Goal: Check status: Check status

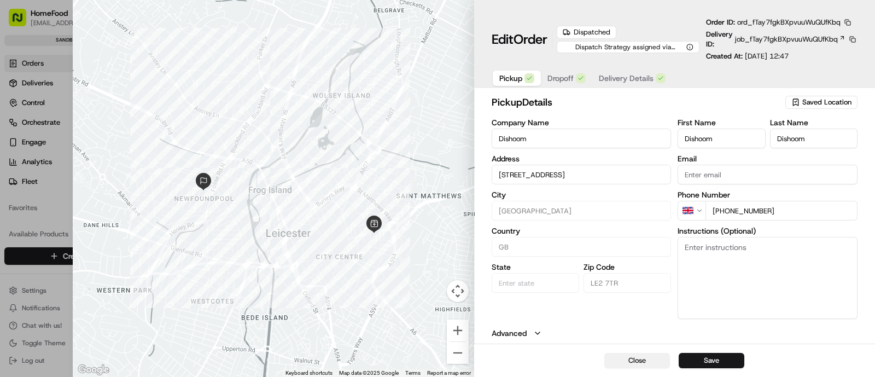
click at [645, 356] on button "Close" at bounding box center [638, 360] width 66 height 15
type input "+1"
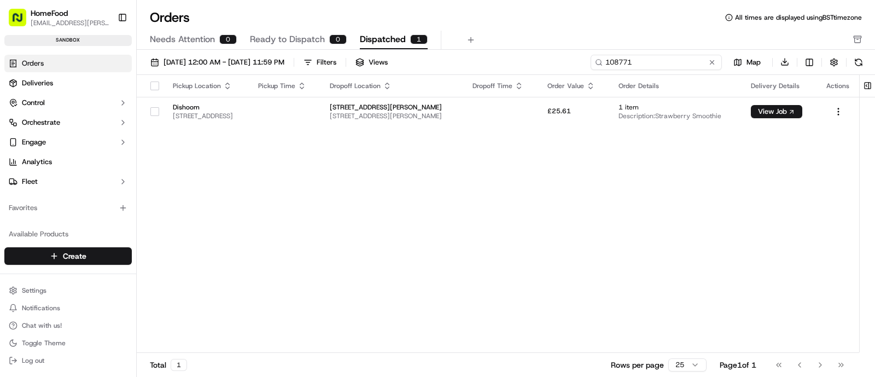
click at [678, 62] on input "108771" at bounding box center [656, 62] width 131 height 15
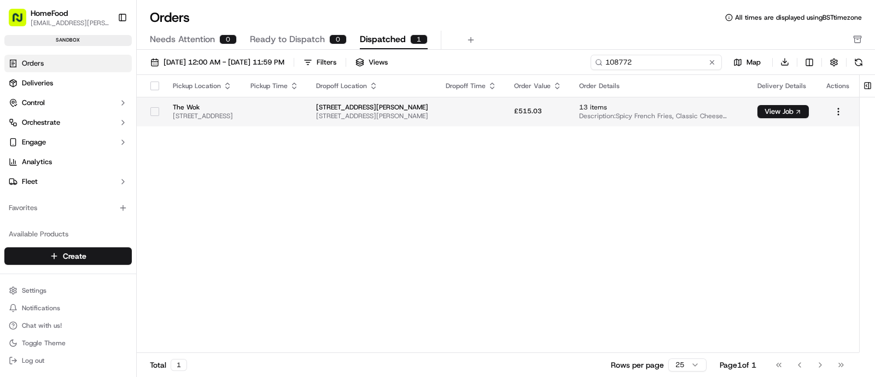
type input "108772"
click at [424, 115] on span "[STREET_ADDRESS][PERSON_NAME]" at bounding box center [372, 116] width 112 height 9
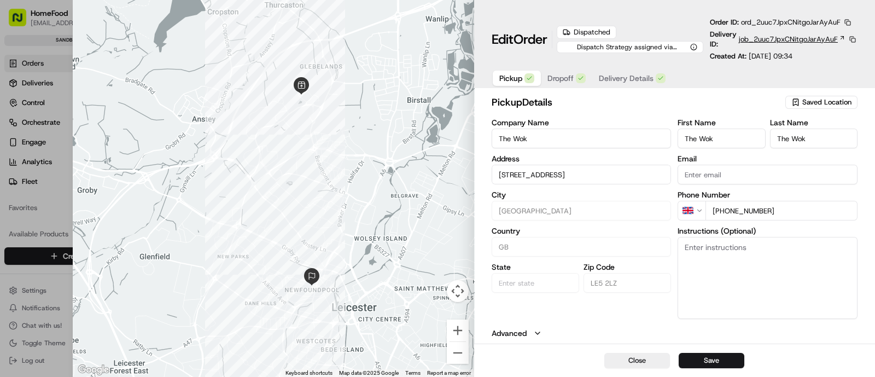
click at [767, 35] on span "job_2uuc7JpxCNitgoJarAyAuF" at bounding box center [788, 39] width 99 height 10
